Goal: Task Accomplishment & Management: Use online tool/utility

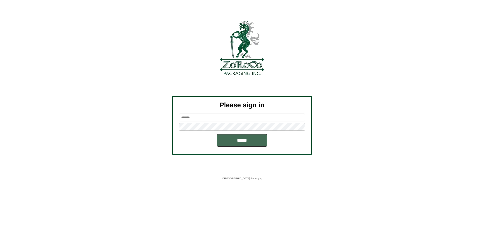
type input "********"
click at [243, 141] on input "*****" at bounding box center [242, 140] width 50 height 13
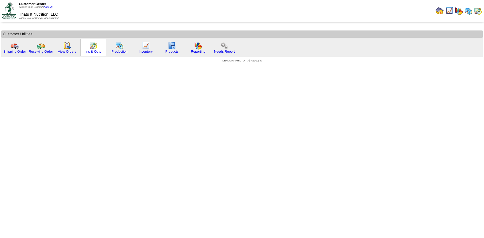
click at [97, 47] on img at bounding box center [93, 46] width 8 height 8
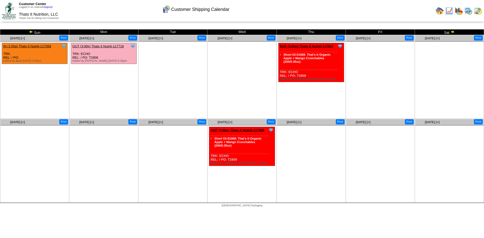
click at [30, 30] on img at bounding box center [31, 32] width 4 height 4
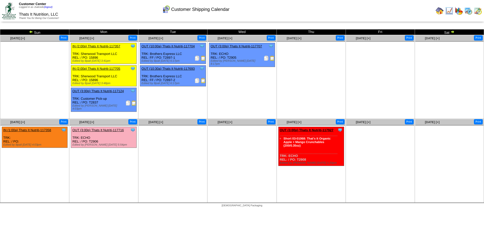
click at [194, 81] on div "Clone Item OUT (10:30a) Thats It Nutriti-117693 Thats It Nutrition, LLC Schedul…" at bounding box center [173, 76] width 66 height 21
click at [198, 80] on img at bounding box center [197, 80] width 5 height 5
click at [196, 58] on img at bounding box center [197, 58] width 5 height 5
click at [116, 77] on div "Clone Item IN (2:00p) Thats It Nutriti-117705 Thats It Nutrition, LLC ScheduleI…" at bounding box center [104, 76] width 66 height 21
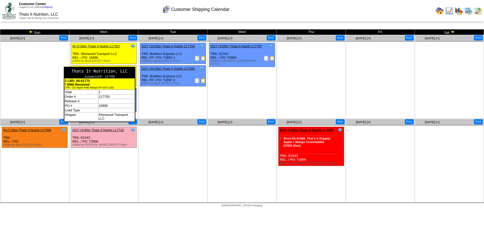
click at [132, 68] on div "Thats It Nutrition, LLC" at bounding box center [99, 71] width 71 height 8
click at [131, 70] on div "Thats It Nutrition, LLC" at bounding box center [99, 71] width 71 height 8
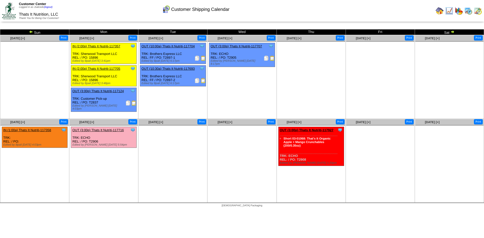
drag, startPoint x: 135, startPoint y: 38, endPoint x: 395, endPoint y: 203, distance: 308.3
click at [135, 38] on button "Print" at bounding box center [132, 37] width 9 height 5
click at [134, 36] on button "Print" at bounding box center [132, 37] width 9 height 5
click at [468, 11] on img at bounding box center [469, 11] width 8 height 8
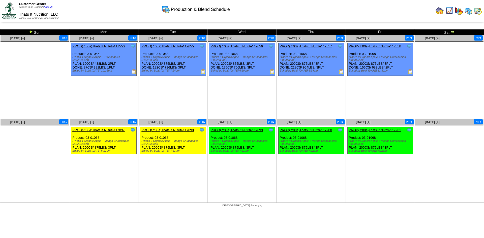
click at [201, 72] on img at bounding box center [203, 71] width 5 height 5
click at [272, 72] on img at bounding box center [272, 71] width 5 height 5
click at [411, 72] on img at bounding box center [410, 71] width 5 height 5
click at [342, 72] on img at bounding box center [341, 71] width 5 height 5
click at [201, 70] on img at bounding box center [203, 71] width 5 height 5
